Goal: Information Seeking & Learning: Stay updated

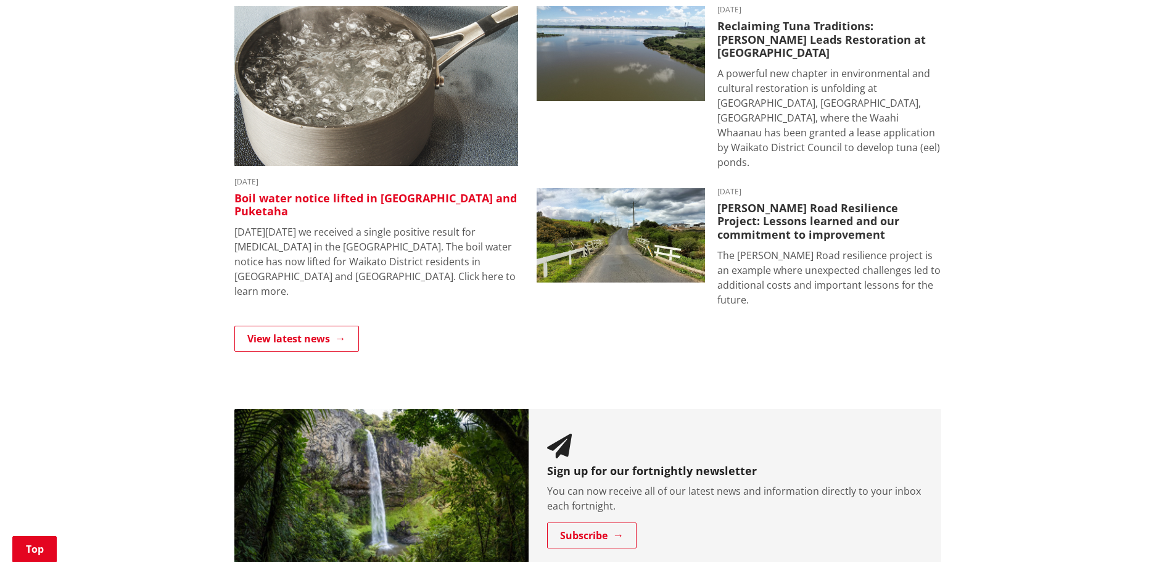
scroll to position [863, 0]
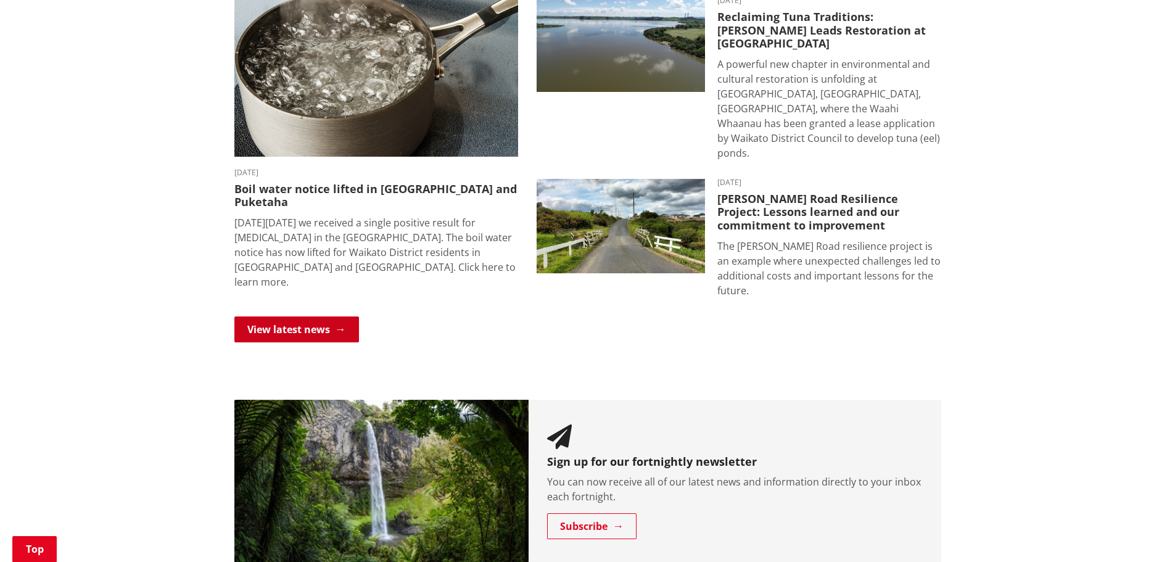
click at [337, 316] on link "View latest news" at bounding box center [296, 329] width 125 height 26
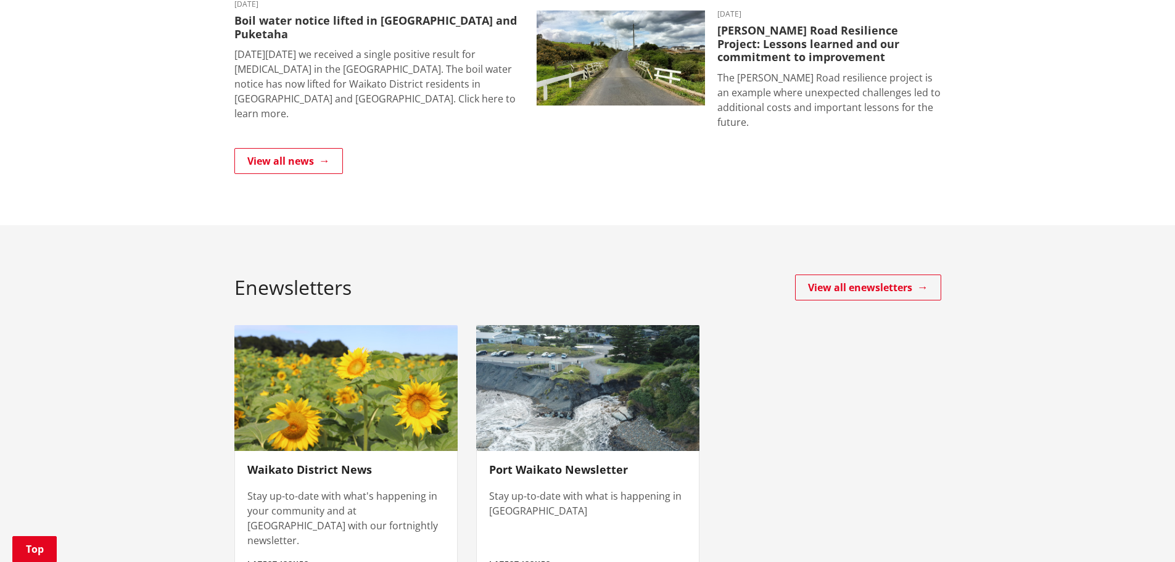
scroll to position [308, 0]
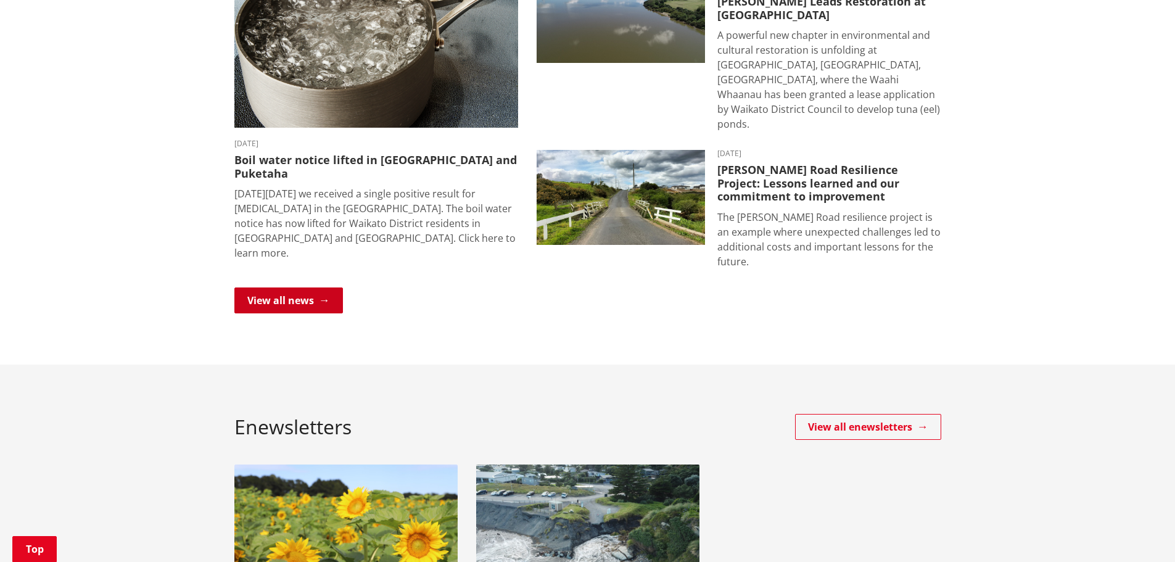
click at [307, 287] on link "View all news" at bounding box center [288, 300] width 109 height 26
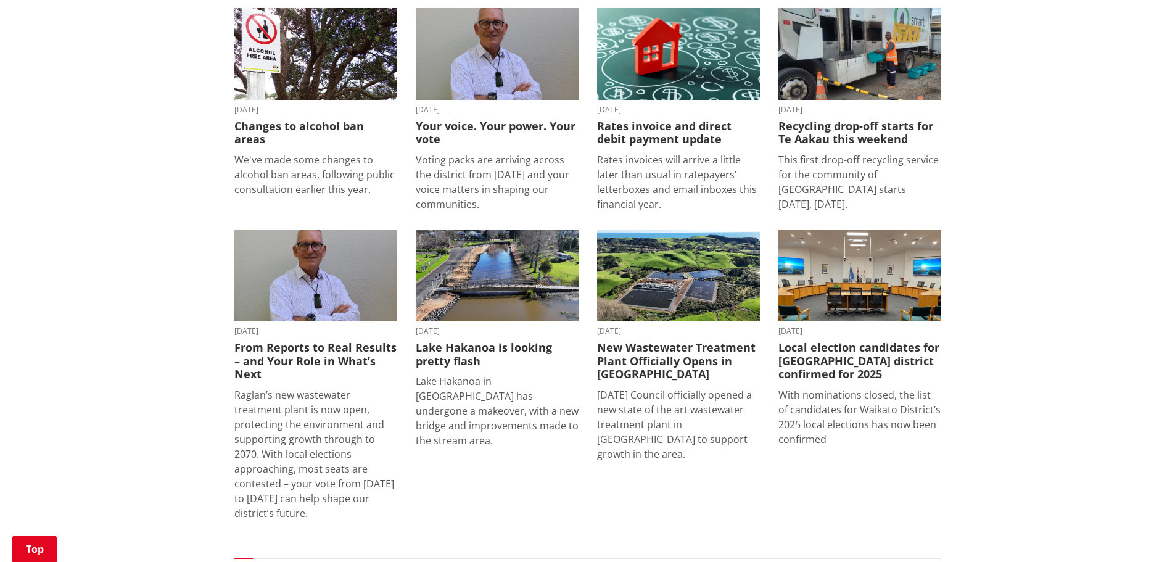
scroll to position [1418, 0]
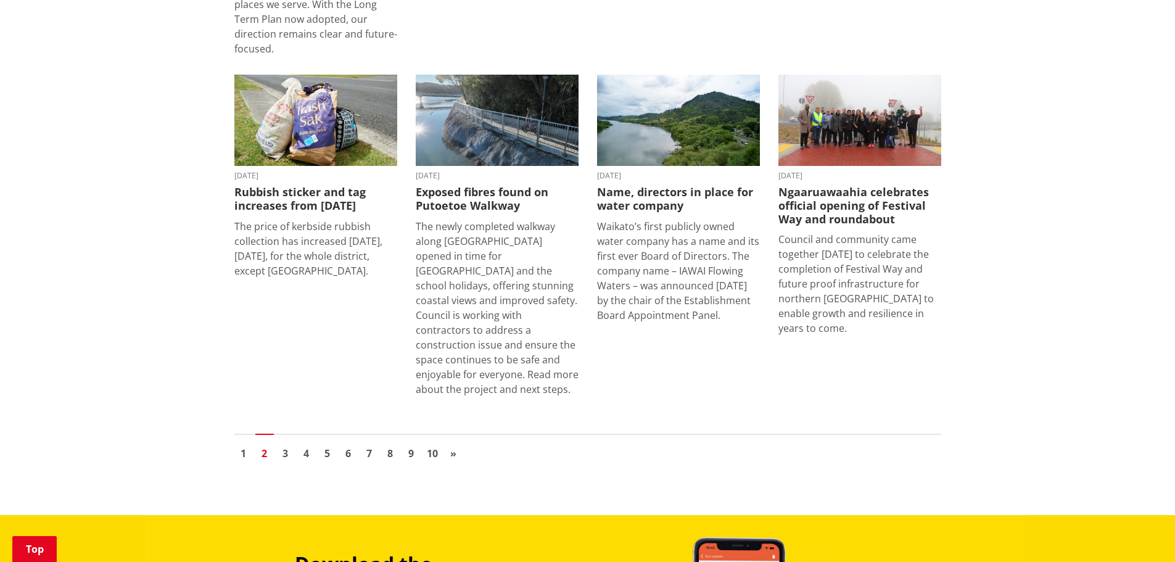
scroll to position [1665, 0]
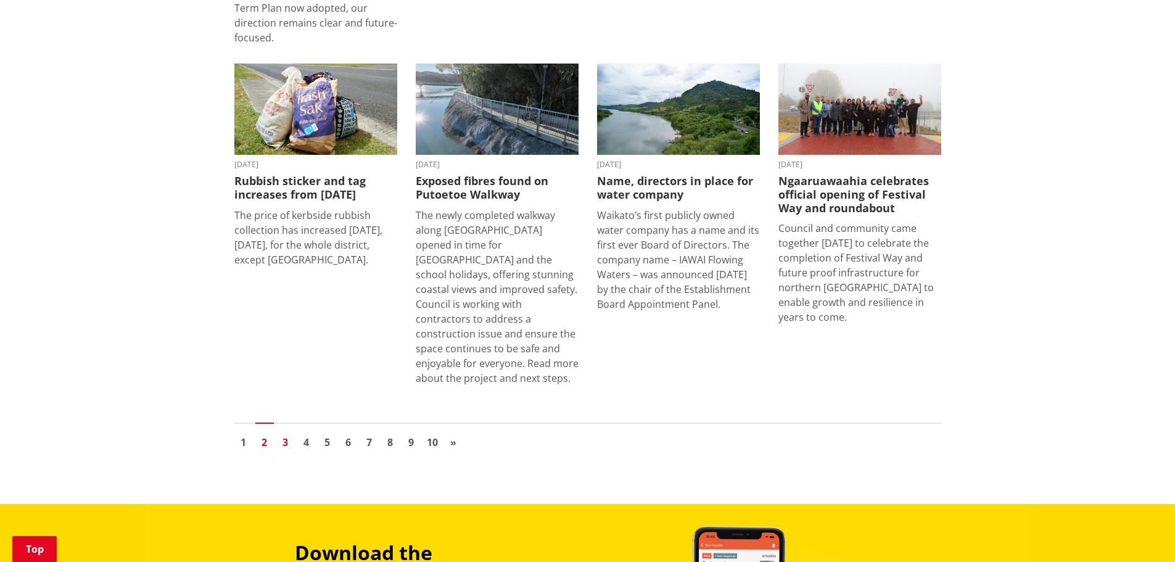
click at [287, 433] on link "3" at bounding box center [285, 442] width 18 height 18
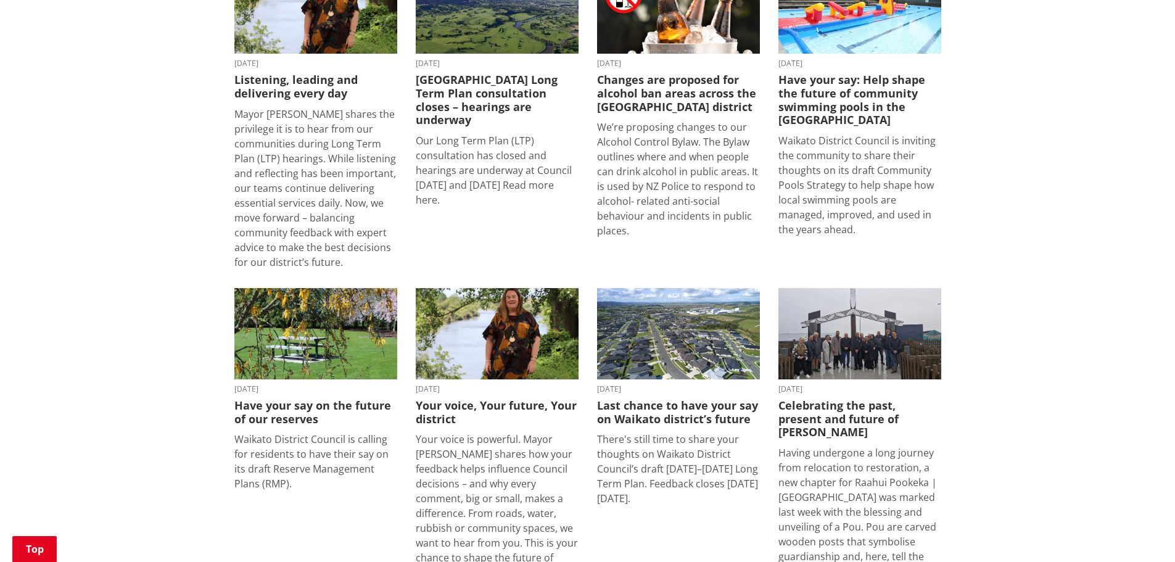
scroll to position [1542, 0]
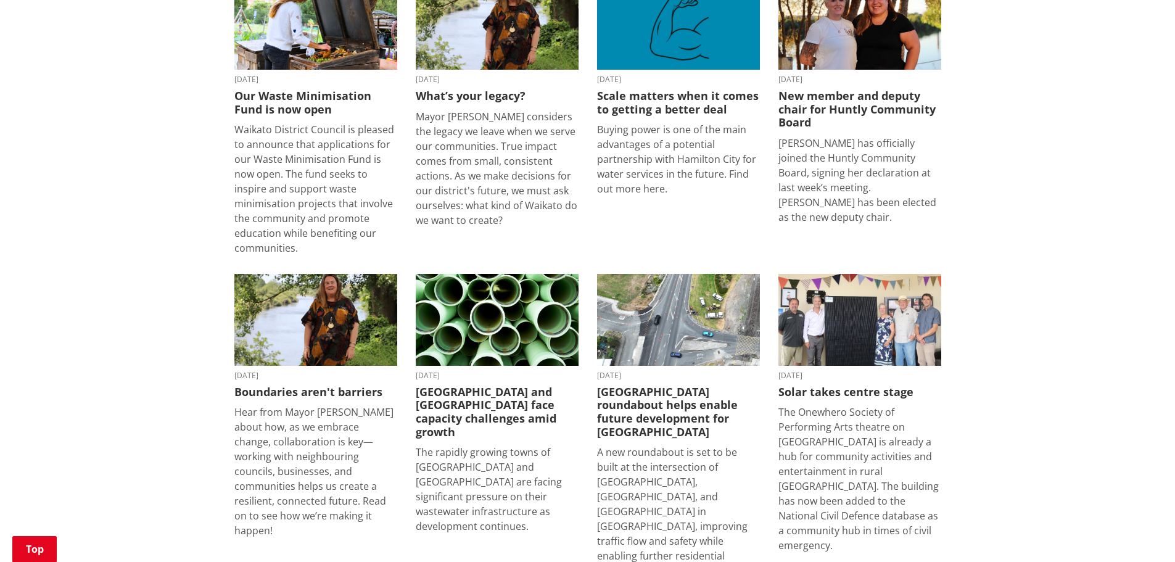
scroll to position [1172, 0]
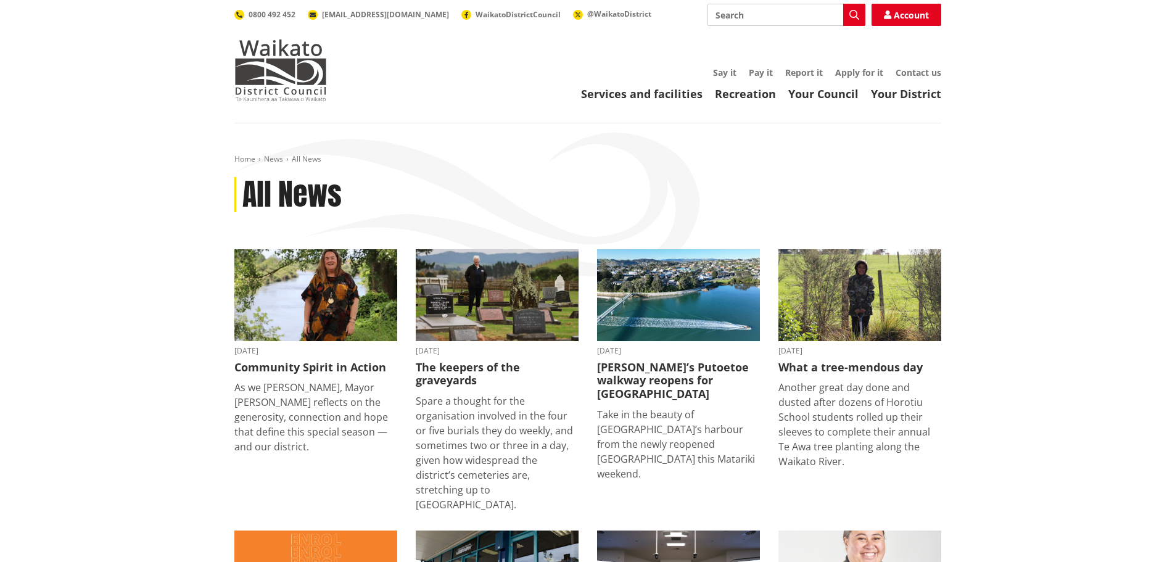
scroll to position [1541, 0]
